Goal: Task Accomplishment & Management: Use online tool/utility

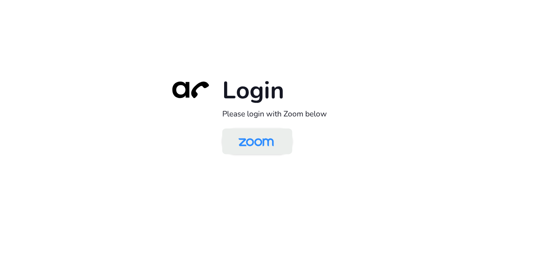
click at [254, 139] on img at bounding box center [256, 142] width 51 height 24
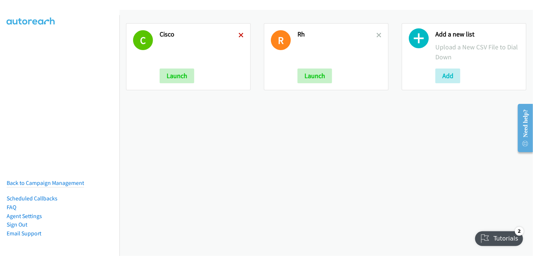
click at [239, 35] on icon at bounding box center [241, 35] width 5 height 5
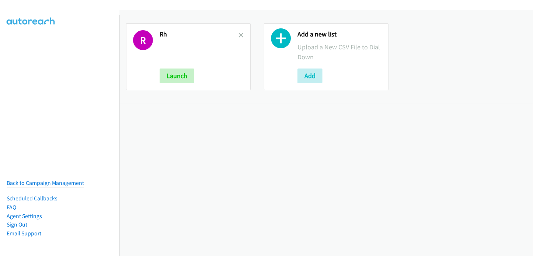
click at [239, 35] on icon at bounding box center [241, 35] width 5 height 5
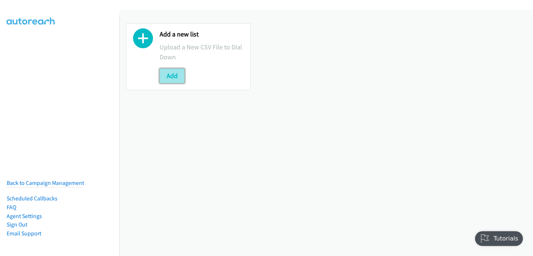
click at [173, 74] on button "Add" at bounding box center [172, 76] width 25 height 15
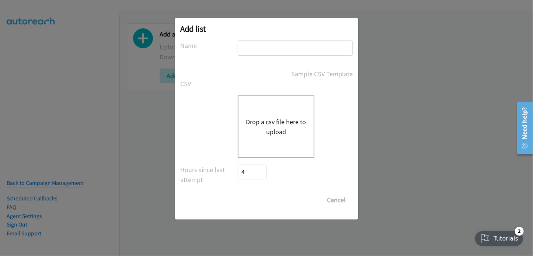
click at [233, 50] on label "Name" at bounding box center [209, 46] width 58 height 10
click at [258, 49] on input "text" at bounding box center [295, 48] width 115 height 15
type input "RH"
click at [271, 123] on button "Drop a csv file here to upload" at bounding box center [276, 127] width 60 height 20
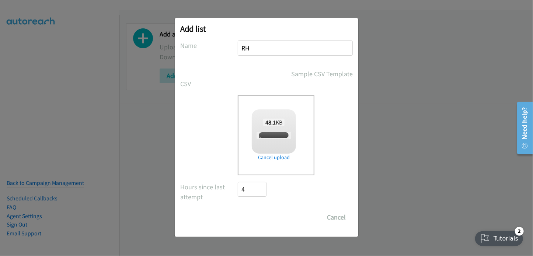
checkbox input "true"
click at [254, 218] on input "Save List" at bounding box center [257, 217] width 39 height 15
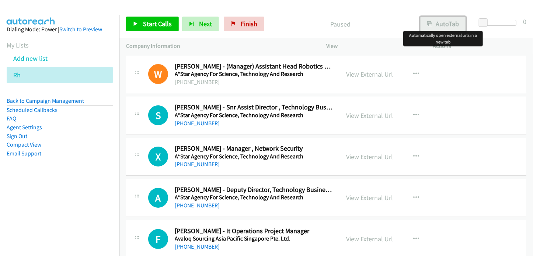
click at [433, 21] on button "AutoTab" at bounding box center [443, 24] width 46 height 15
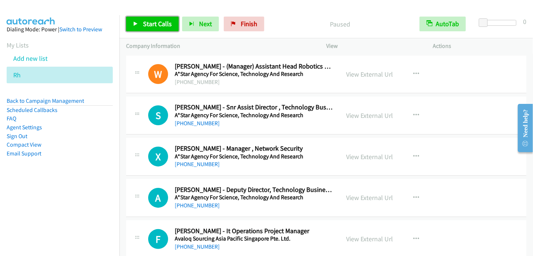
click at [160, 28] on link "Start Calls" at bounding box center [152, 24] width 53 height 15
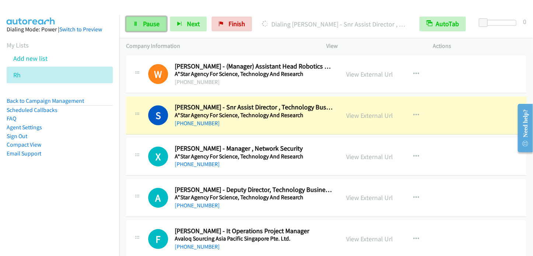
click at [155, 24] on span "Pause" at bounding box center [151, 24] width 17 height 8
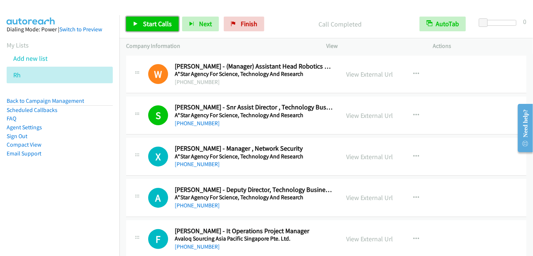
click at [164, 24] on span "Start Calls" at bounding box center [157, 24] width 29 height 8
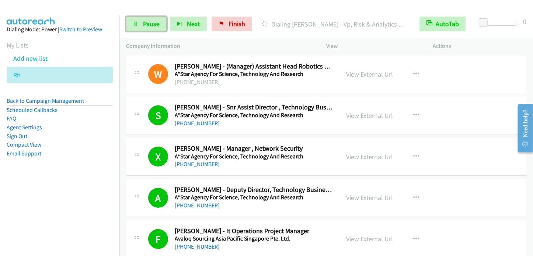
drag, startPoint x: 138, startPoint y: 22, endPoint x: 178, endPoint y: 14, distance: 41.5
click at [138, 22] on link "Pause" at bounding box center [146, 24] width 41 height 15
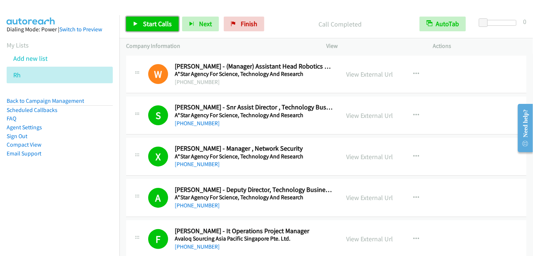
click at [162, 27] on span "Start Calls" at bounding box center [157, 24] width 29 height 8
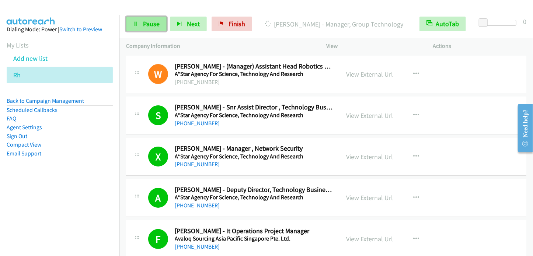
click at [147, 24] on span "Pause" at bounding box center [151, 24] width 17 height 8
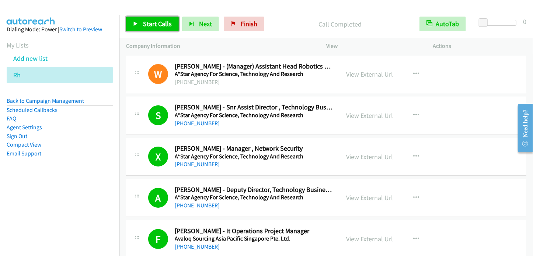
click at [152, 26] on span "Start Calls" at bounding box center [157, 24] width 29 height 8
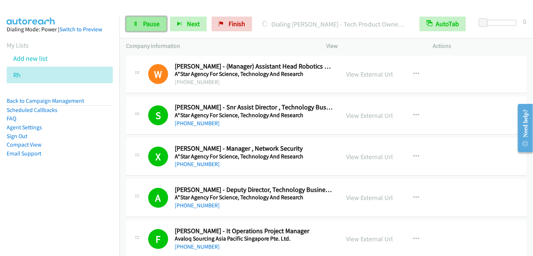
click at [156, 25] on span "Pause" at bounding box center [151, 24] width 17 height 8
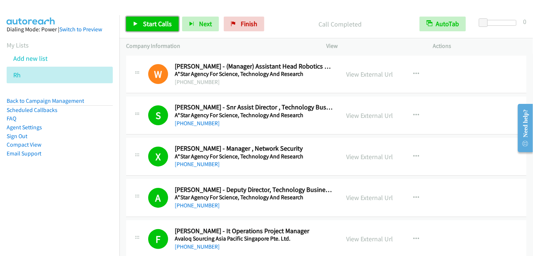
click at [170, 28] on link "Start Calls" at bounding box center [152, 24] width 53 height 15
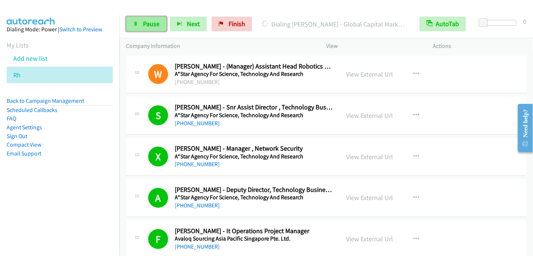
click at [153, 21] on span "Pause" at bounding box center [151, 24] width 17 height 8
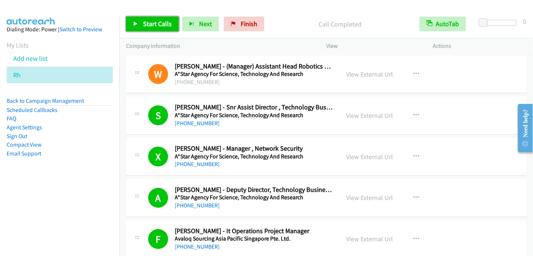
click at [153, 24] on span "Start Calls" at bounding box center [157, 24] width 29 height 8
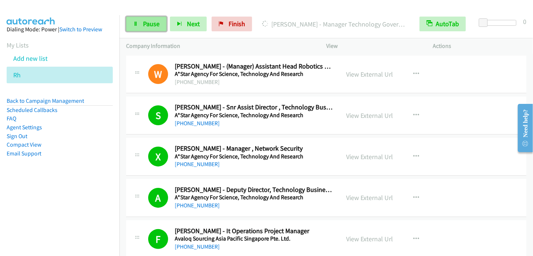
click at [150, 26] on span "Pause" at bounding box center [151, 24] width 17 height 8
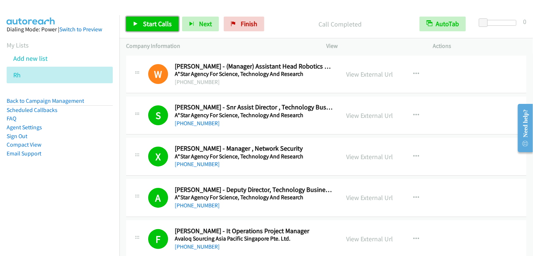
click at [158, 23] on span "Start Calls" at bounding box center [157, 24] width 29 height 8
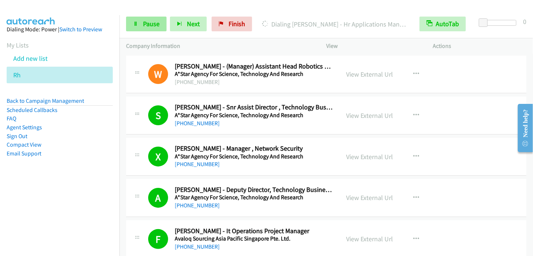
click at [145, 32] on div "Start Calls Pause Next Finish Dialing Hima Jogimahanty - Hr Applications Manage…" at bounding box center [326, 24] width 414 height 28
click at [146, 25] on span "Pause" at bounding box center [151, 24] width 17 height 8
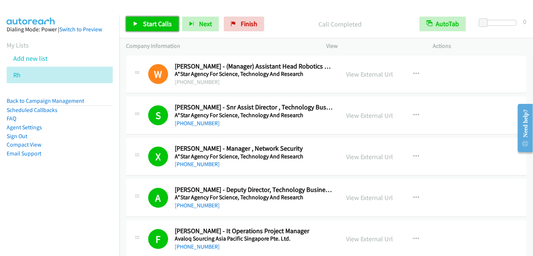
click at [155, 24] on span "Start Calls" at bounding box center [157, 24] width 29 height 8
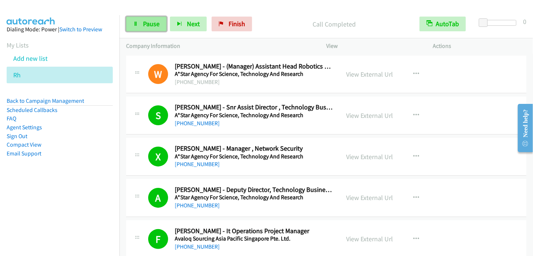
click at [136, 25] on icon at bounding box center [135, 24] width 5 height 5
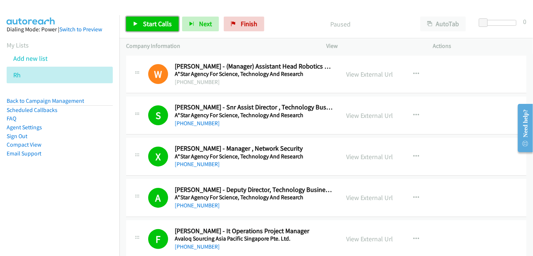
click at [156, 26] on span "Start Calls" at bounding box center [157, 24] width 29 height 8
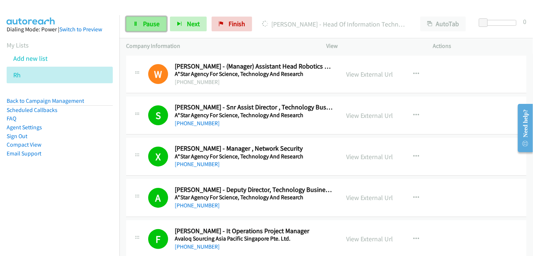
click at [136, 25] on icon at bounding box center [135, 24] width 5 height 5
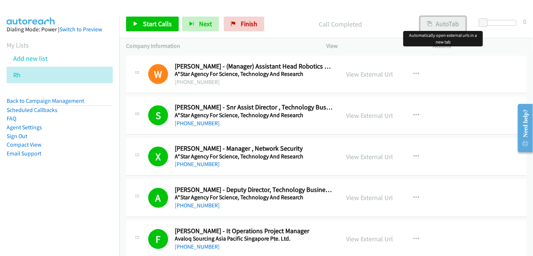
click at [446, 25] on button "AutoTab" at bounding box center [443, 24] width 46 height 15
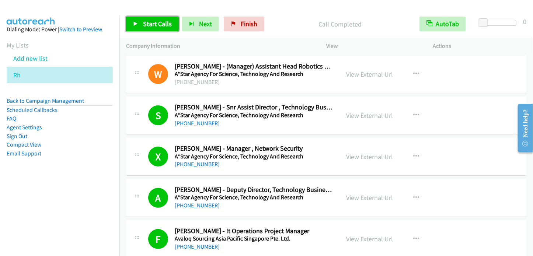
click at [149, 24] on span "Start Calls" at bounding box center [157, 24] width 29 height 8
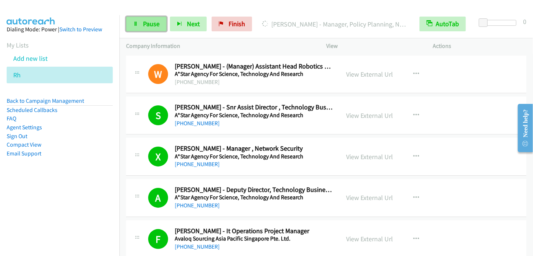
click at [146, 22] on span "Pause" at bounding box center [151, 24] width 17 height 8
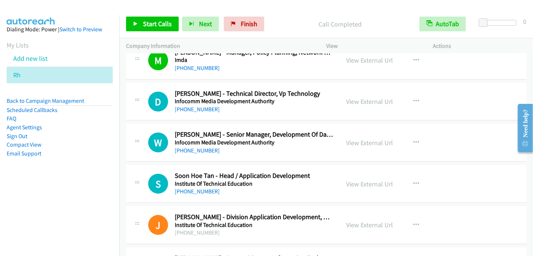
scroll to position [2987, 0]
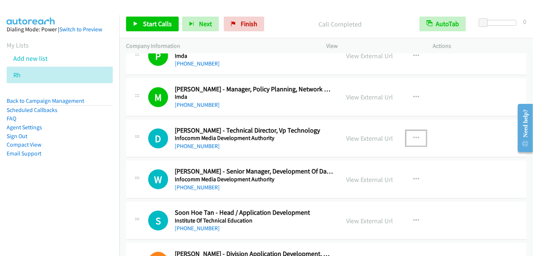
click at [416, 135] on icon "button" at bounding box center [416, 138] width 6 height 6
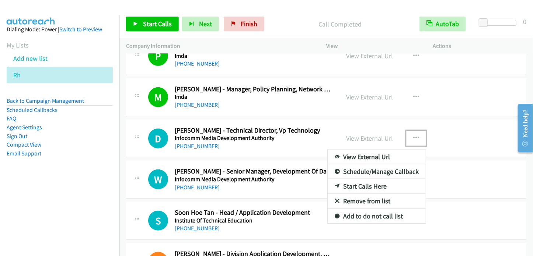
click at [335, 184] on icon at bounding box center [337, 186] width 5 height 5
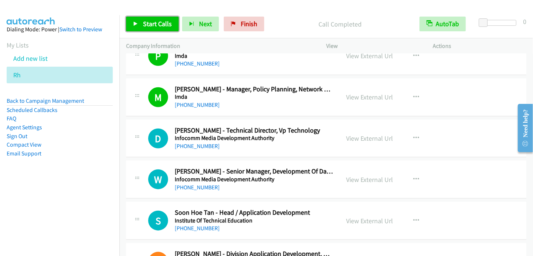
click at [166, 25] on span "Start Calls" at bounding box center [157, 24] width 29 height 8
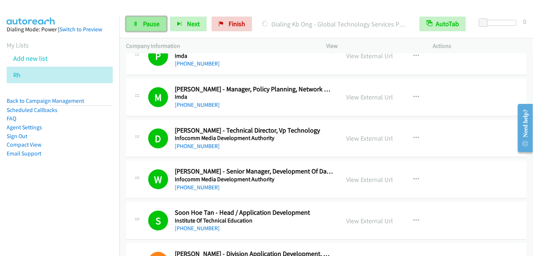
click at [159, 23] on span "Pause" at bounding box center [151, 24] width 17 height 8
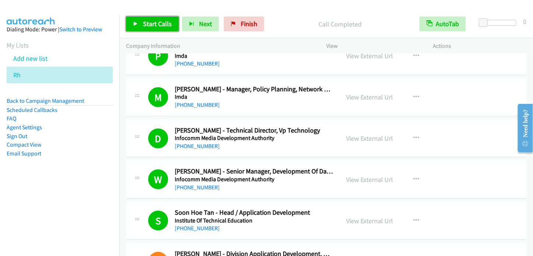
drag, startPoint x: 156, startPoint y: 27, endPoint x: 166, endPoint y: 25, distance: 10.1
click at [156, 27] on span "Start Calls" at bounding box center [157, 24] width 29 height 8
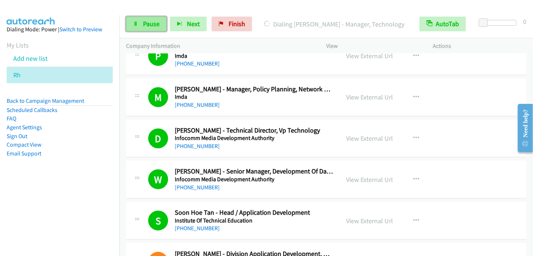
drag, startPoint x: 147, startPoint y: 25, endPoint x: 164, endPoint y: 17, distance: 18.5
click at [148, 25] on span "Pause" at bounding box center [151, 24] width 17 height 8
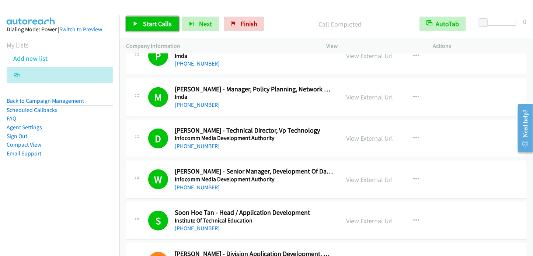
drag, startPoint x: 138, startPoint y: 26, endPoint x: 153, endPoint y: 21, distance: 16.1
click at [139, 25] on link "Start Calls" at bounding box center [152, 24] width 53 height 15
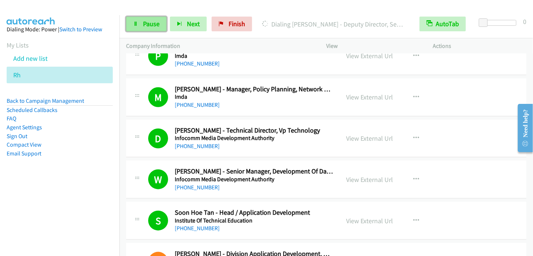
click at [145, 21] on span "Pause" at bounding box center [151, 24] width 17 height 8
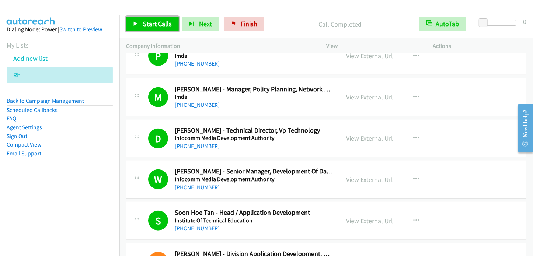
click at [156, 21] on span "Start Calls" at bounding box center [157, 24] width 29 height 8
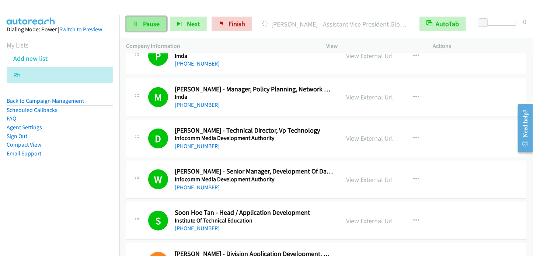
drag, startPoint x: 152, startPoint y: 23, endPoint x: 161, endPoint y: 18, distance: 9.7
click at [152, 23] on span "Pause" at bounding box center [151, 24] width 17 height 8
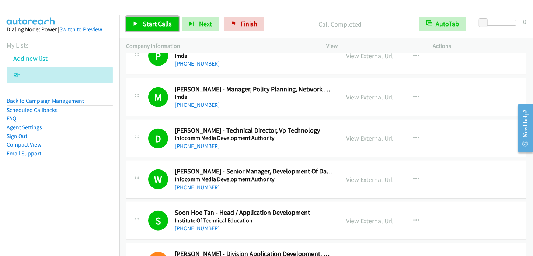
drag, startPoint x: 144, startPoint y: 27, endPoint x: 160, endPoint y: 16, distance: 19.3
click at [145, 27] on span "Start Calls" at bounding box center [157, 24] width 29 height 8
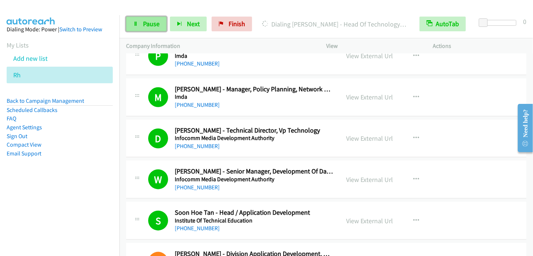
click at [149, 26] on span "Pause" at bounding box center [151, 24] width 17 height 8
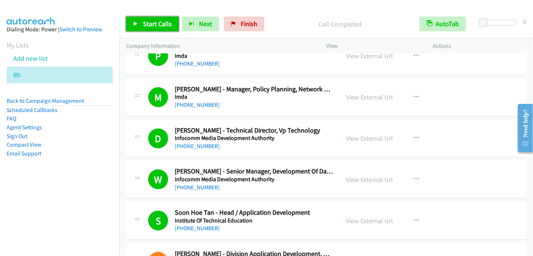
click at [147, 22] on span "Start Calls" at bounding box center [157, 24] width 29 height 8
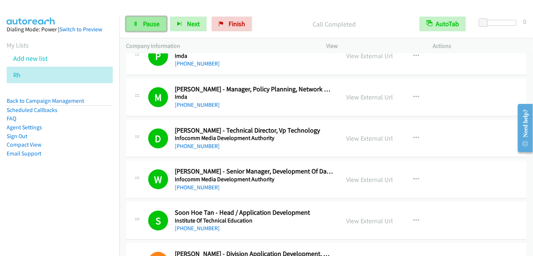
click at [159, 27] on span "Pause" at bounding box center [151, 24] width 17 height 8
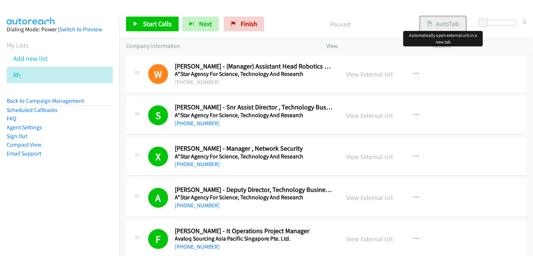
click at [442, 25] on button "AutoTab" at bounding box center [443, 24] width 46 height 15
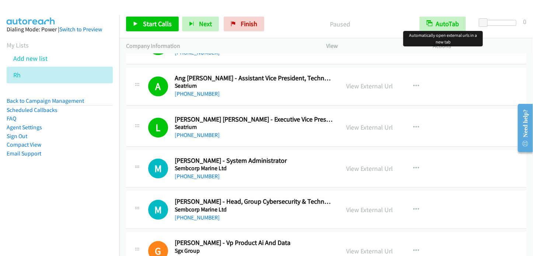
scroll to position [6047, 0]
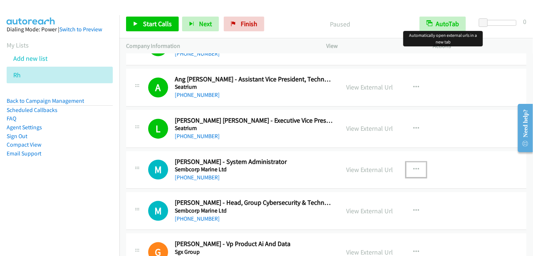
click at [413, 167] on icon "button" at bounding box center [416, 170] width 6 height 6
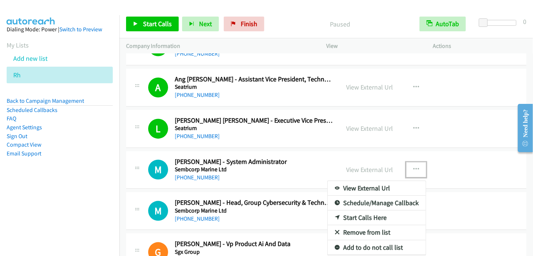
click at [335, 216] on icon at bounding box center [337, 218] width 5 height 5
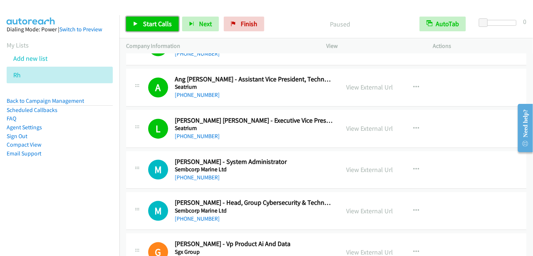
click at [164, 29] on link "Start Calls" at bounding box center [152, 24] width 53 height 15
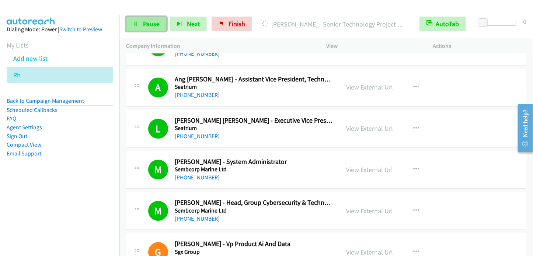
click at [152, 24] on span "Pause" at bounding box center [151, 24] width 17 height 8
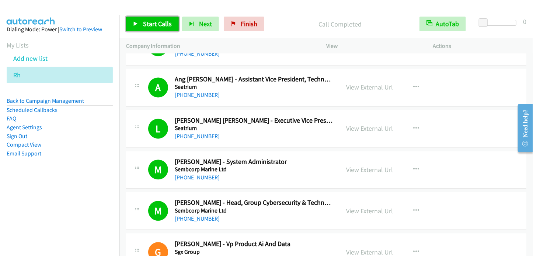
drag, startPoint x: 148, startPoint y: 22, endPoint x: 166, endPoint y: 13, distance: 20.5
click at [148, 22] on span "Start Calls" at bounding box center [157, 24] width 29 height 8
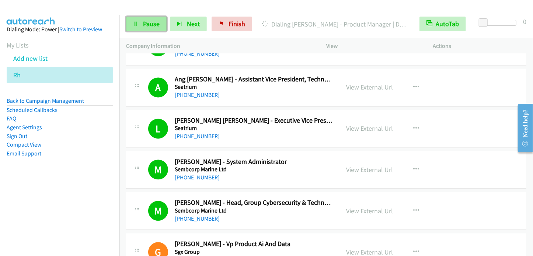
click at [153, 21] on span "Pause" at bounding box center [151, 24] width 17 height 8
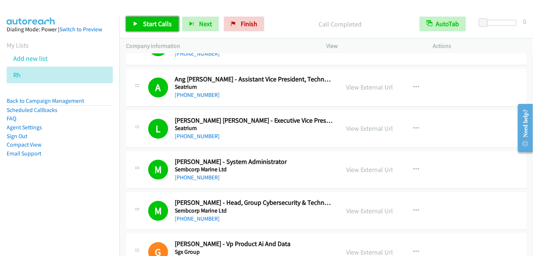
click at [156, 22] on span "Start Calls" at bounding box center [157, 24] width 29 height 8
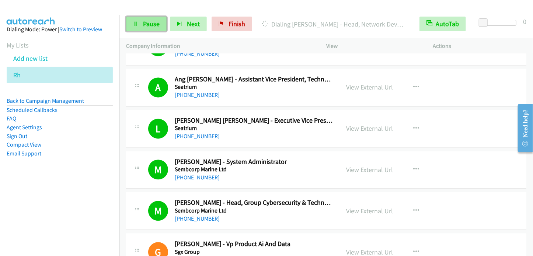
click at [140, 26] on link "Pause" at bounding box center [146, 24] width 41 height 15
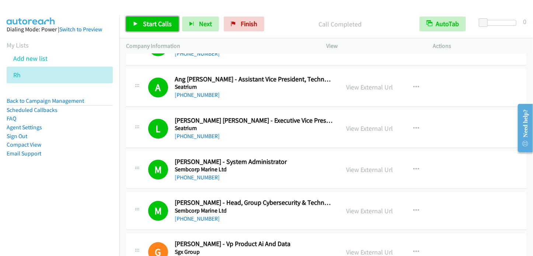
click at [161, 21] on span "Start Calls" at bounding box center [157, 24] width 29 height 8
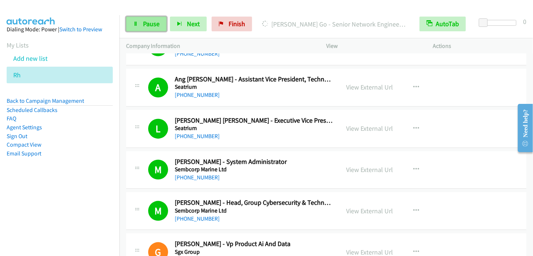
click at [160, 22] on link "Pause" at bounding box center [146, 24] width 41 height 15
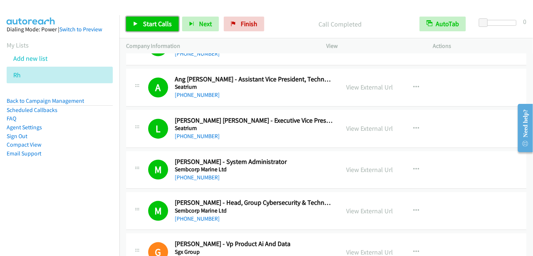
click at [153, 20] on span "Start Calls" at bounding box center [157, 24] width 29 height 8
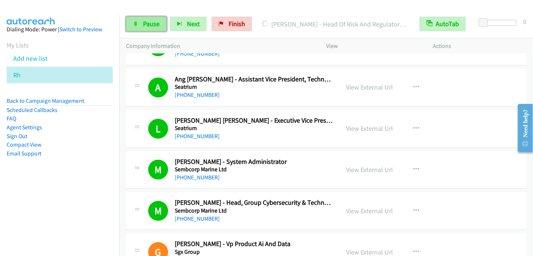
click at [148, 25] on span "Pause" at bounding box center [151, 24] width 17 height 8
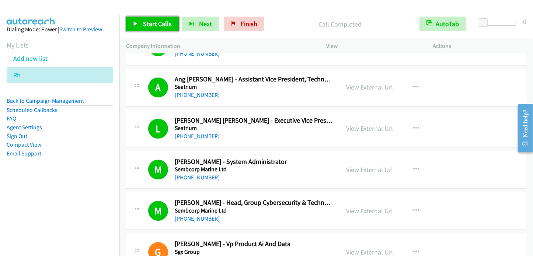
click at [160, 28] on link "Start Calls" at bounding box center [152, 24] width 53 height 15
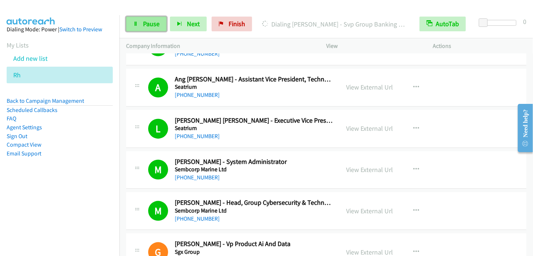
click at [149, 28] on link "Pause" at bounding box center [146, 24] width 41 height 15
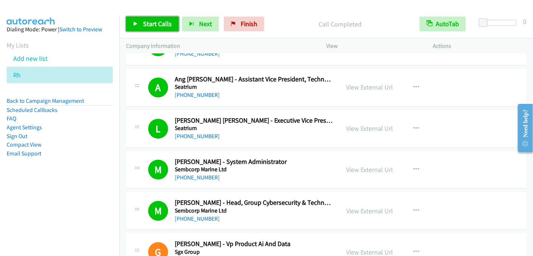
click at [138, 23] on link "Start Calls" at bounding box center [152, 24] width 53 height 15
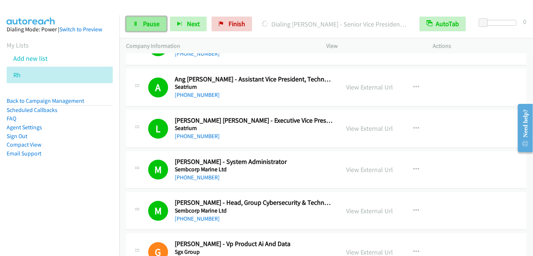
drag, startPoint x: 145, startPoint y: 27, endPoint x: 148, endPoint y: 24, distance: 5.2
click at [145, 27] on span "Pause" at bounding box center [151, 24] width 17 height 8
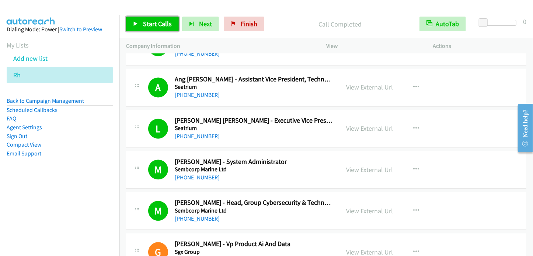
drag, startPoint x: 152, startPoint y: 25, endPoint x: 180, endPoint y: 10, distance: 32.0
click at [152, 25] on span "Start Calls" at bounding box center [157, 24] width 29 height 8
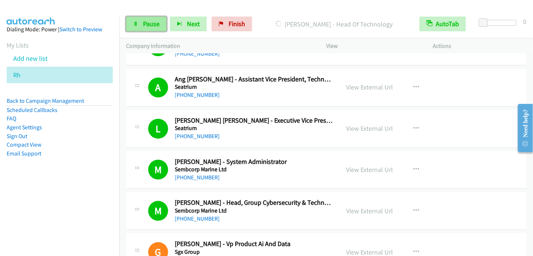
click at [152, 26] on span "Pause" at bounding box center [151, 24] width 17 height 8
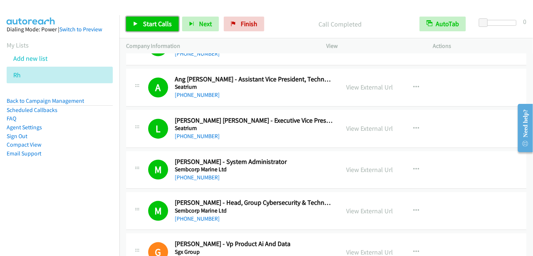
click at [148, 25] on span "Start Calls" at bounding box center [157, 24] width 29 height 8
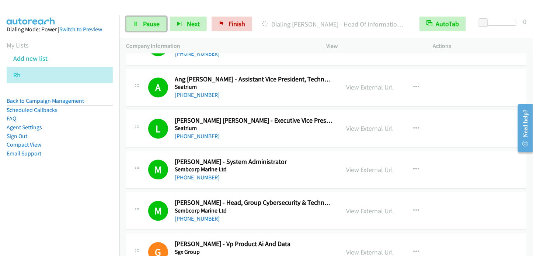
drag, startPoint x: 149, startPoint y: 25, endPoint x: 171, endPoint y: 4, distance: 30.0
click at [149, 25] on span "Pause" at bounding box center [151, 24] width 17 height 8
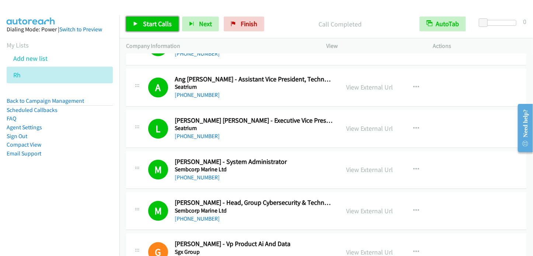
click at [160, 28] on span "Start Calls" at bounding box center [157, 24] width 29 height 8
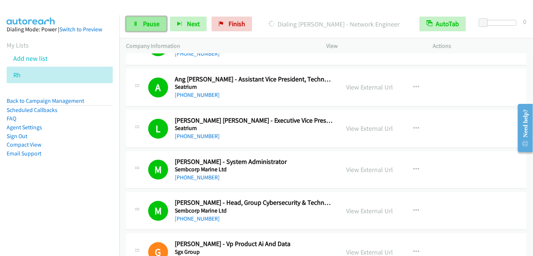
click at [146, 21] on span "Pause" at bounding box center [151, 24] width 17 height 8
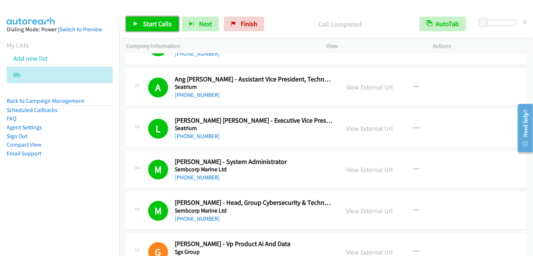
drag, startPoint x: 138, startPoint y: 21, endPoint x: 174, endPoint y: 2, distance: 40.6
click at [138, 21] on link "Start Calls" at bounding box center [152, 24] width 53 height 15
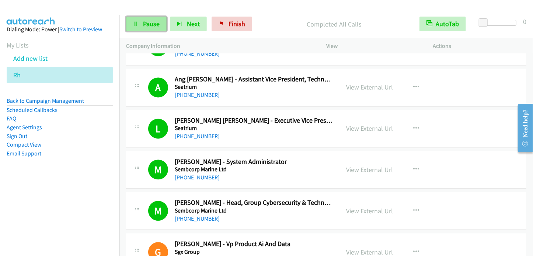
click at [153, 28] on span "Pause" at bounding box center [151, 24] width 17 height 8
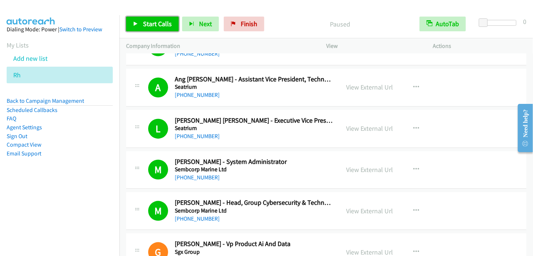
click at [153, 20] on span "Start Calls" at bounding box center [157, 24] width 29 height 8
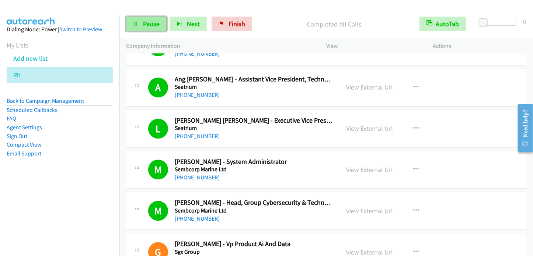
click at [150, 26] on span "Pause" at bounding box center [151, 24] width 17 height 8
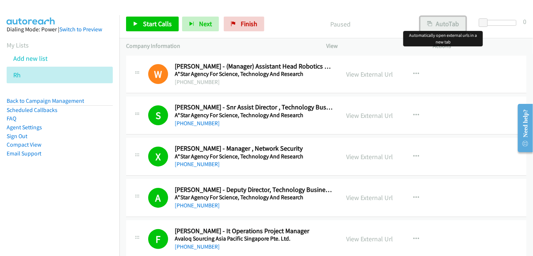
click at [449, 25] on button "AutoTab" at bounding box center [443, 24] width 46 height 15
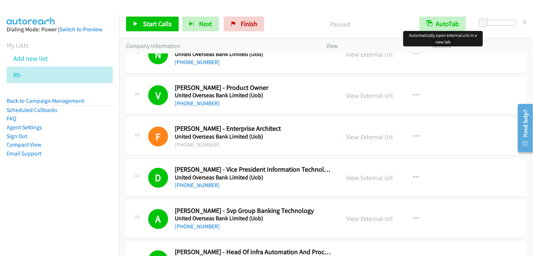
scroll to position [7191, 0]
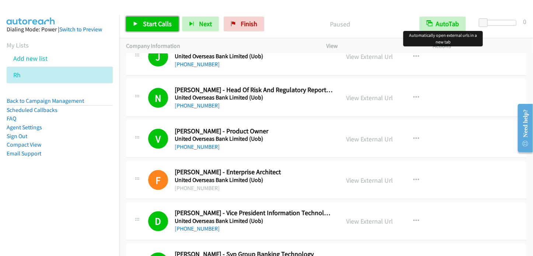
click at [165, 29] on link "Start Calls" at bounding box center [152, 24] width 53 height 15
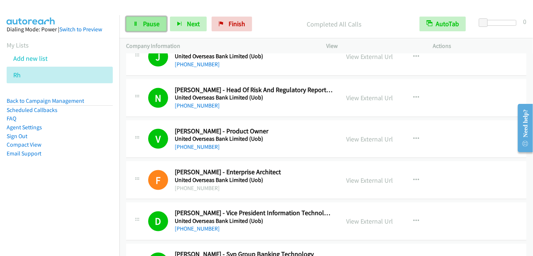
click at [159, 27] on span "Pause" at bounding box center [151, 24] width 17 height 8
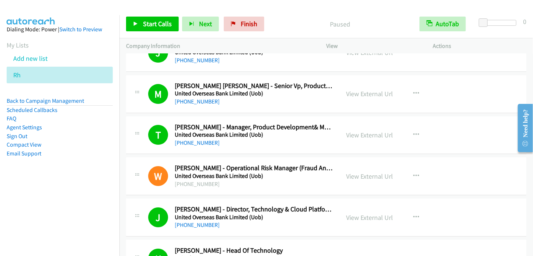
scroll to position [7892, 0]
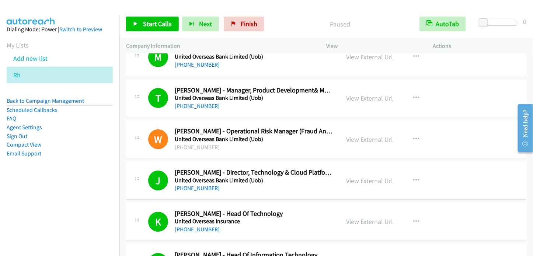
click at [379, 94] on link "View External Url" at bounding box center [369, 98] width 47 height 8
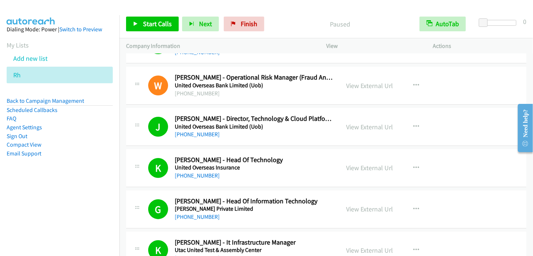
scroll to position [7929, 0]
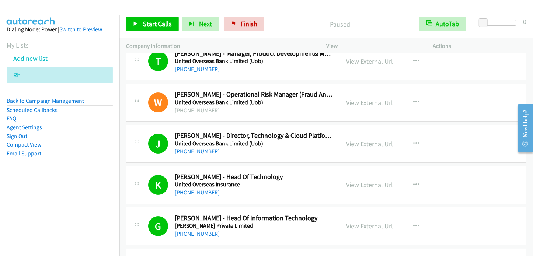
click at [365, 140] on link "View External Url" at bounding box center [369, 144] width 47 height 8
